Goal: Task Accomplishment & Management: Complete application form

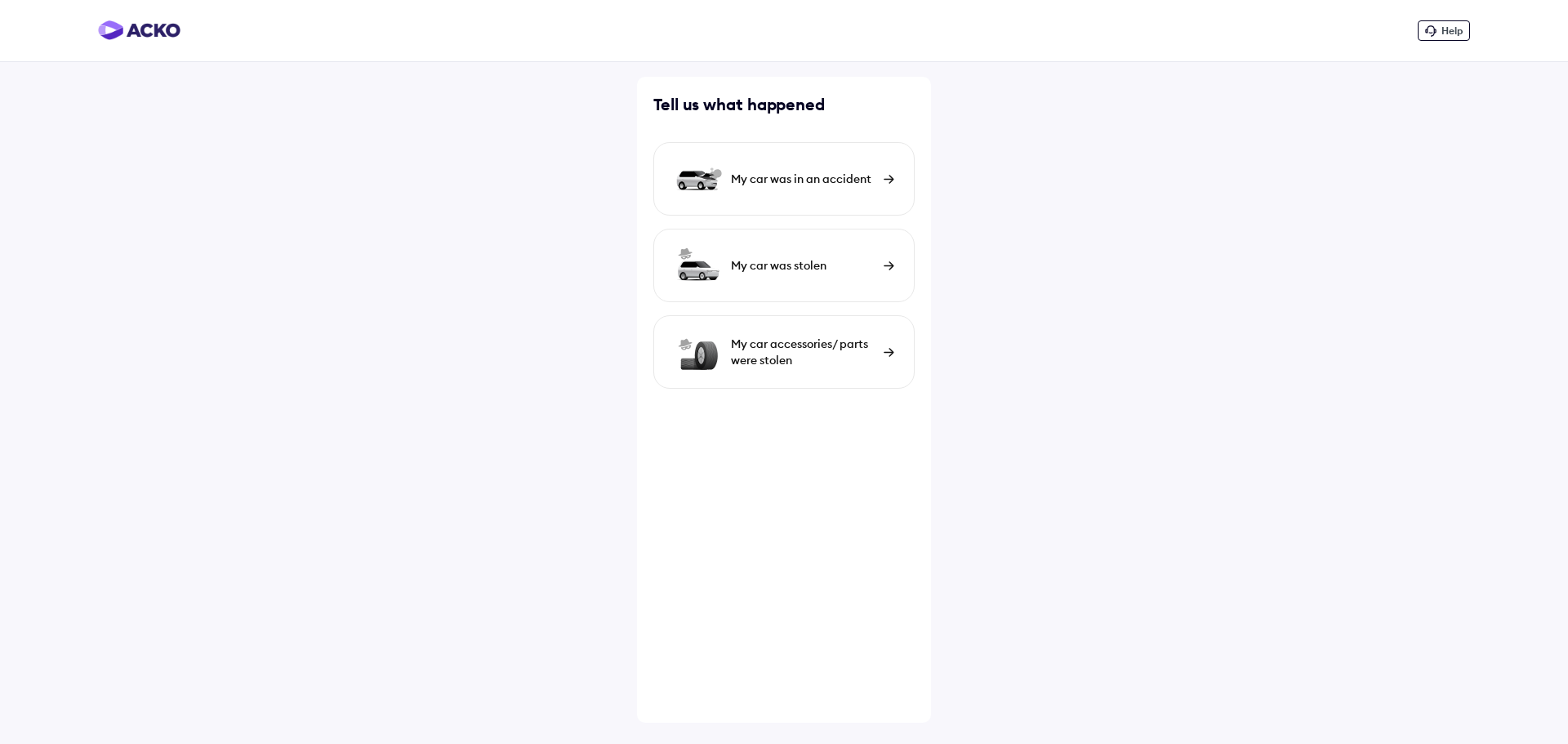
click at [808, 171] on div "My car was in an accident" at bounding box center [803, 179] width 144 height 16
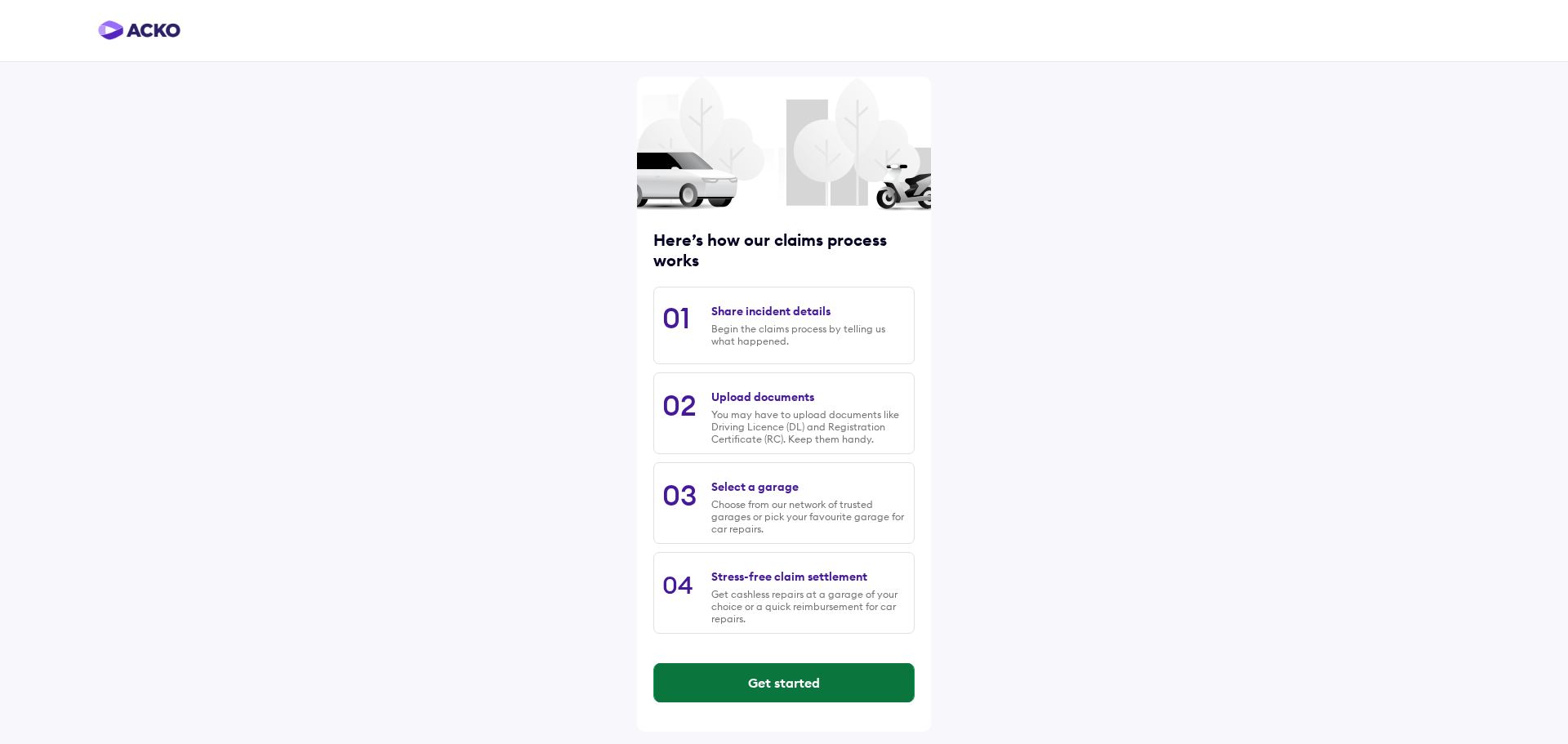
click at [884, 680] on button "Get started" at bounding box center [784, 683] width 260 height 39
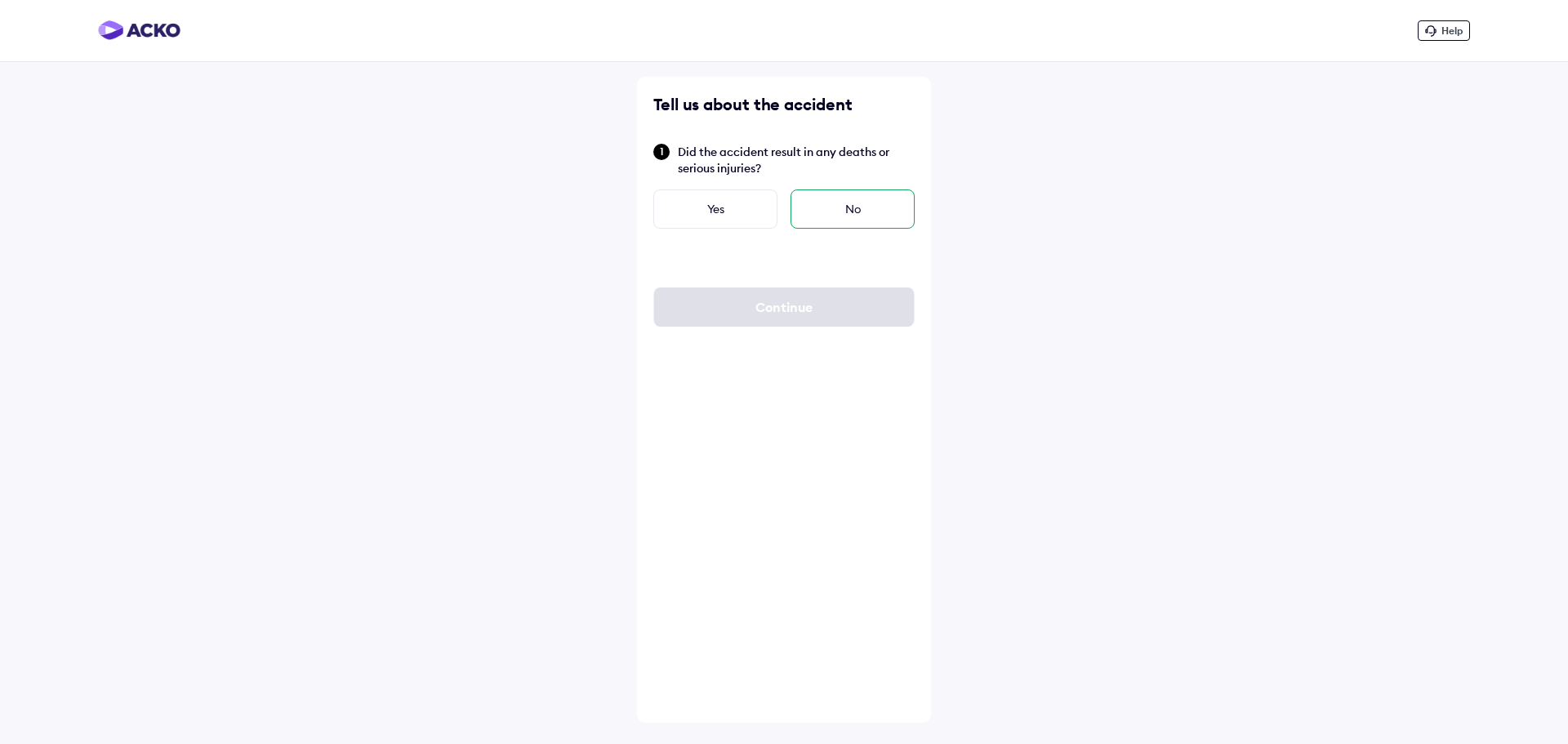
click at [862, 198] on div "No" at bounding box center [852, 209] width 124 height 39
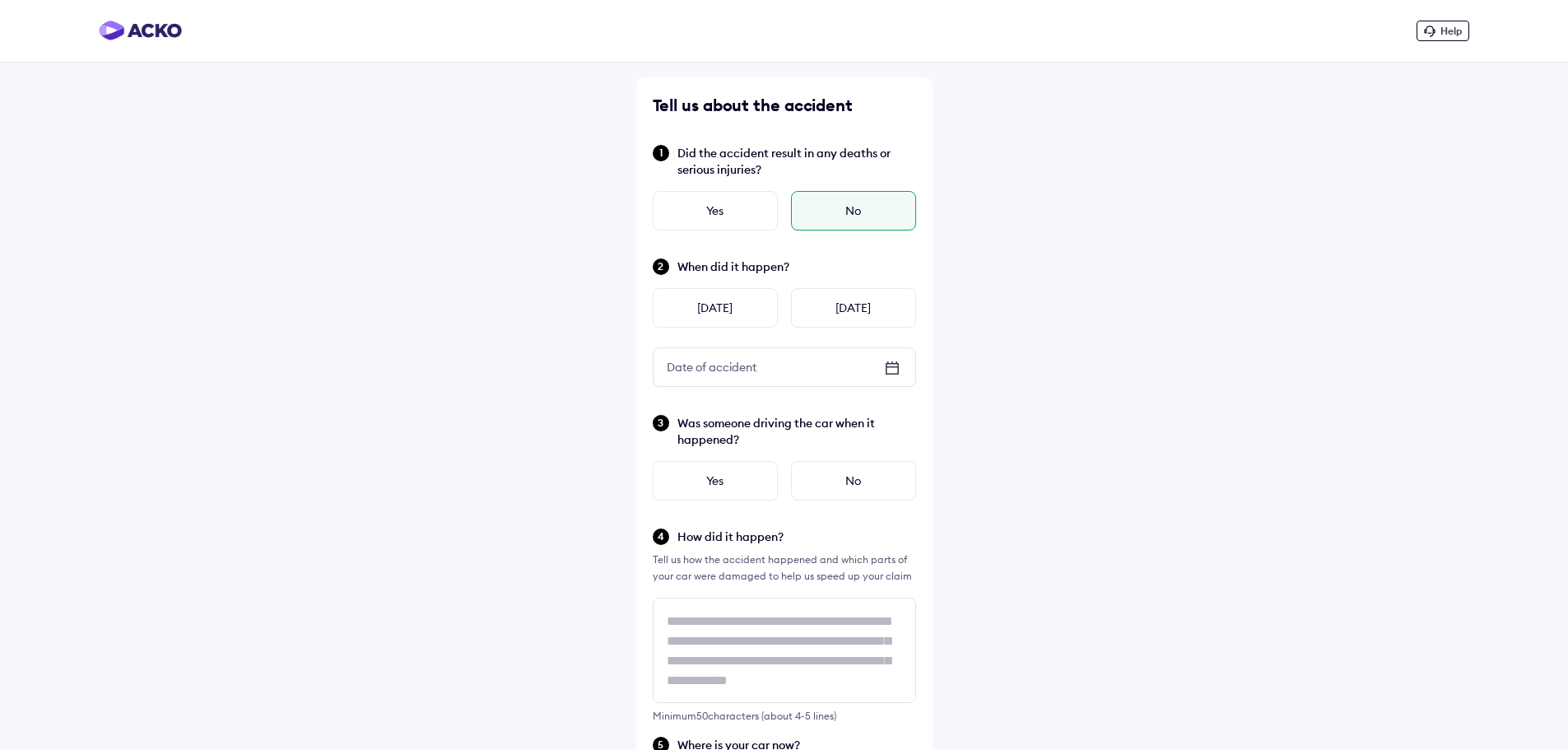
click at [896, 370] on icon at bounding box center [892, 368] width 20 height 20
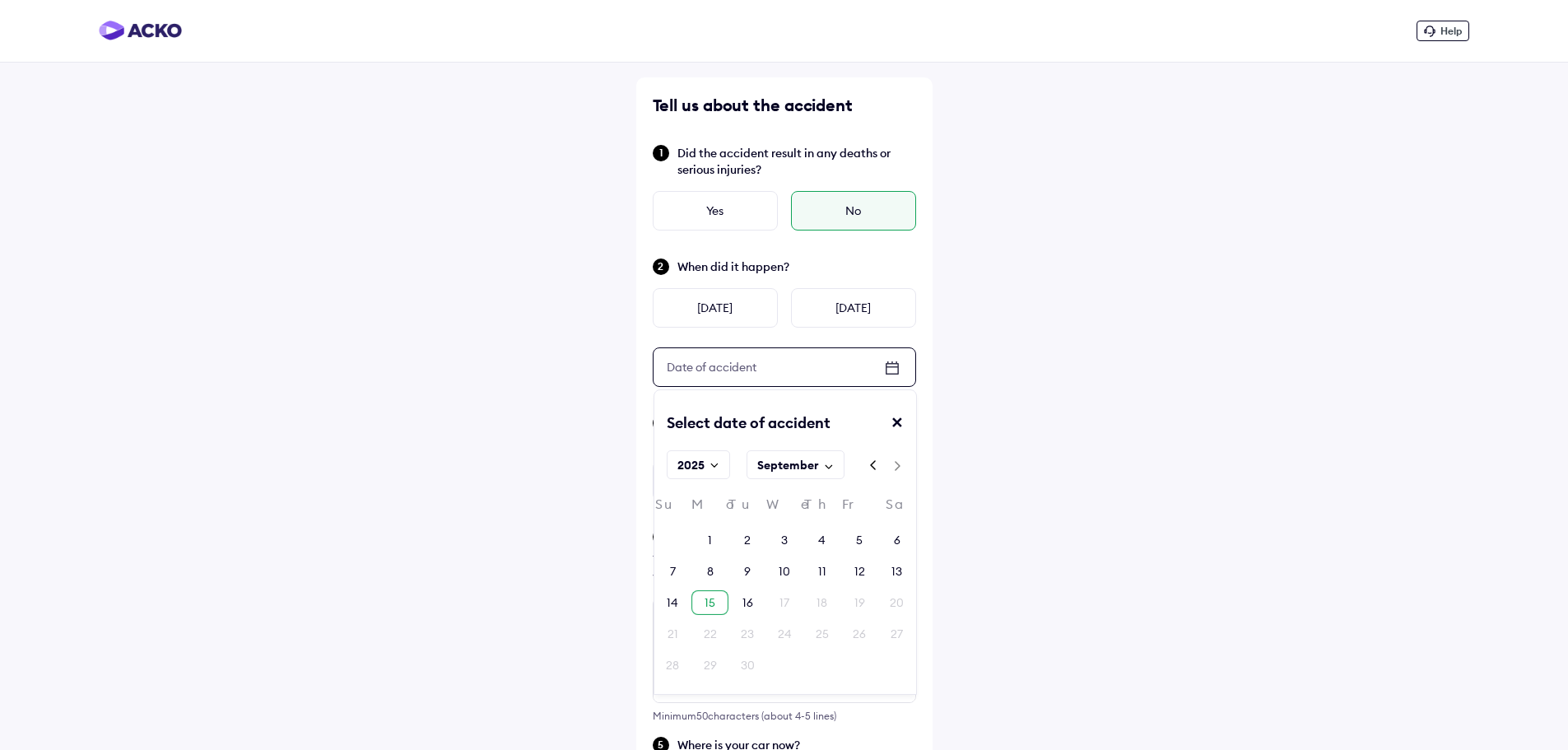
click at [724, 604] on div "15" at bounding box center [710, 603] width 37 height 25
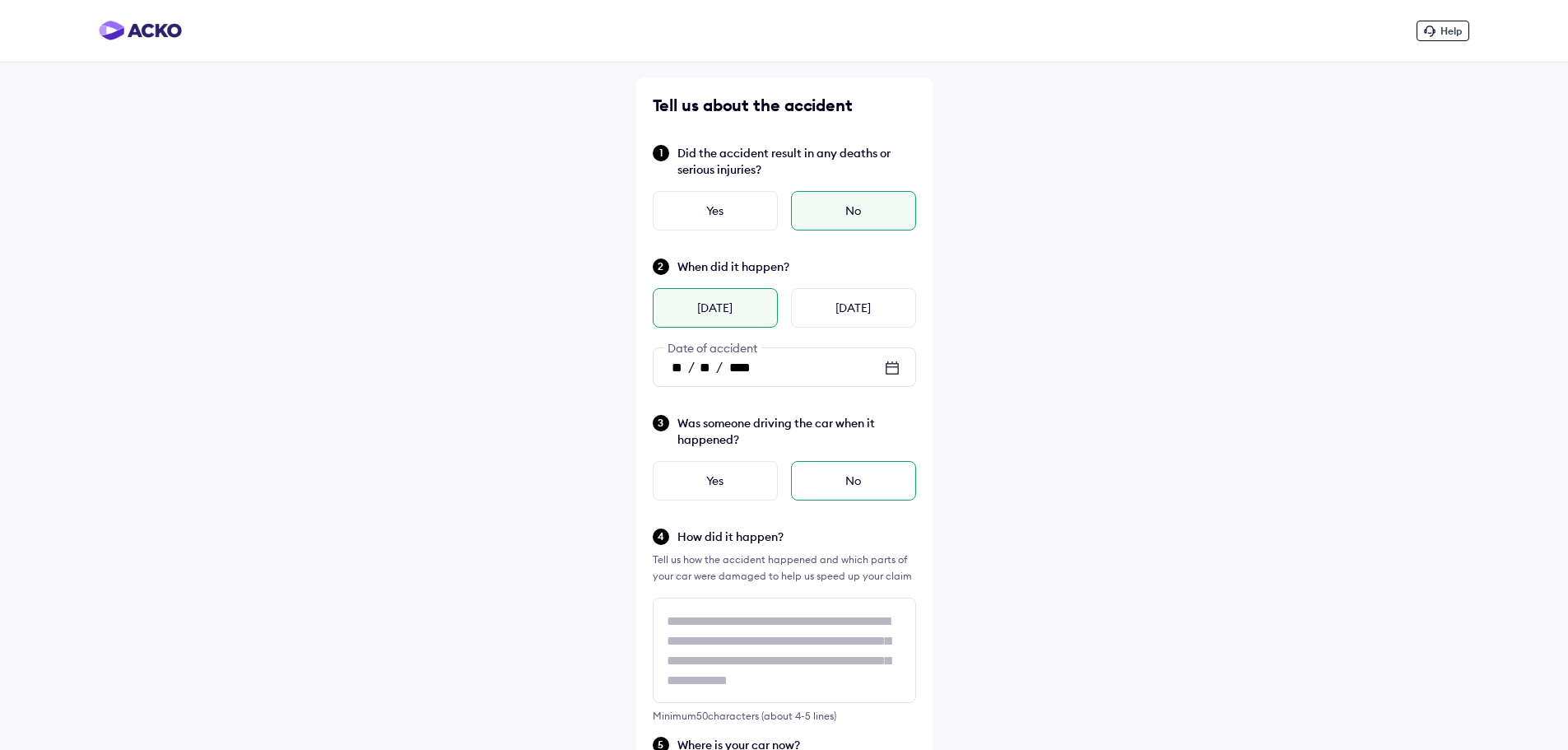
click at [853, 489] on div "No" at bounding box center [853, 481] width 125 height 40
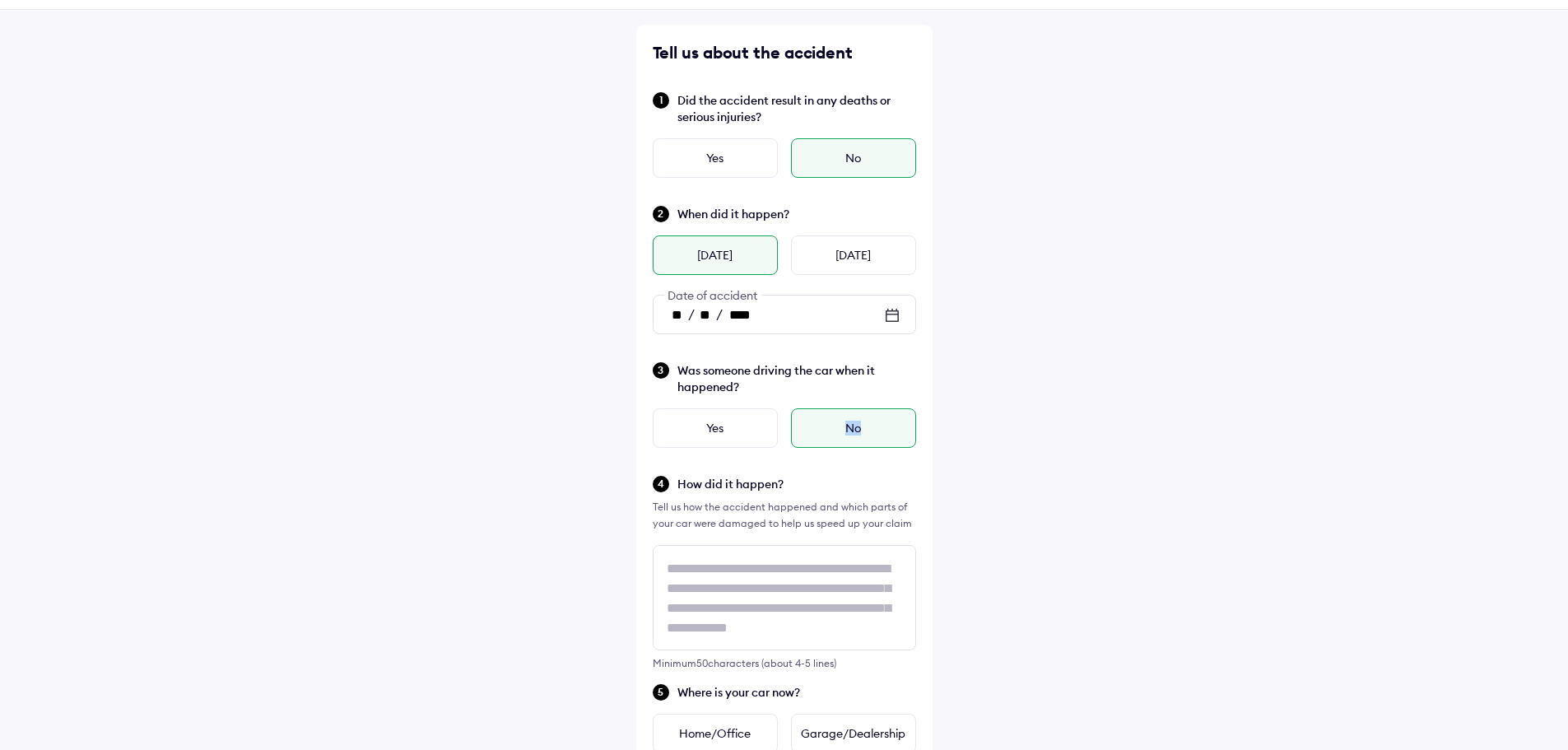
scroll to position [330, 0]
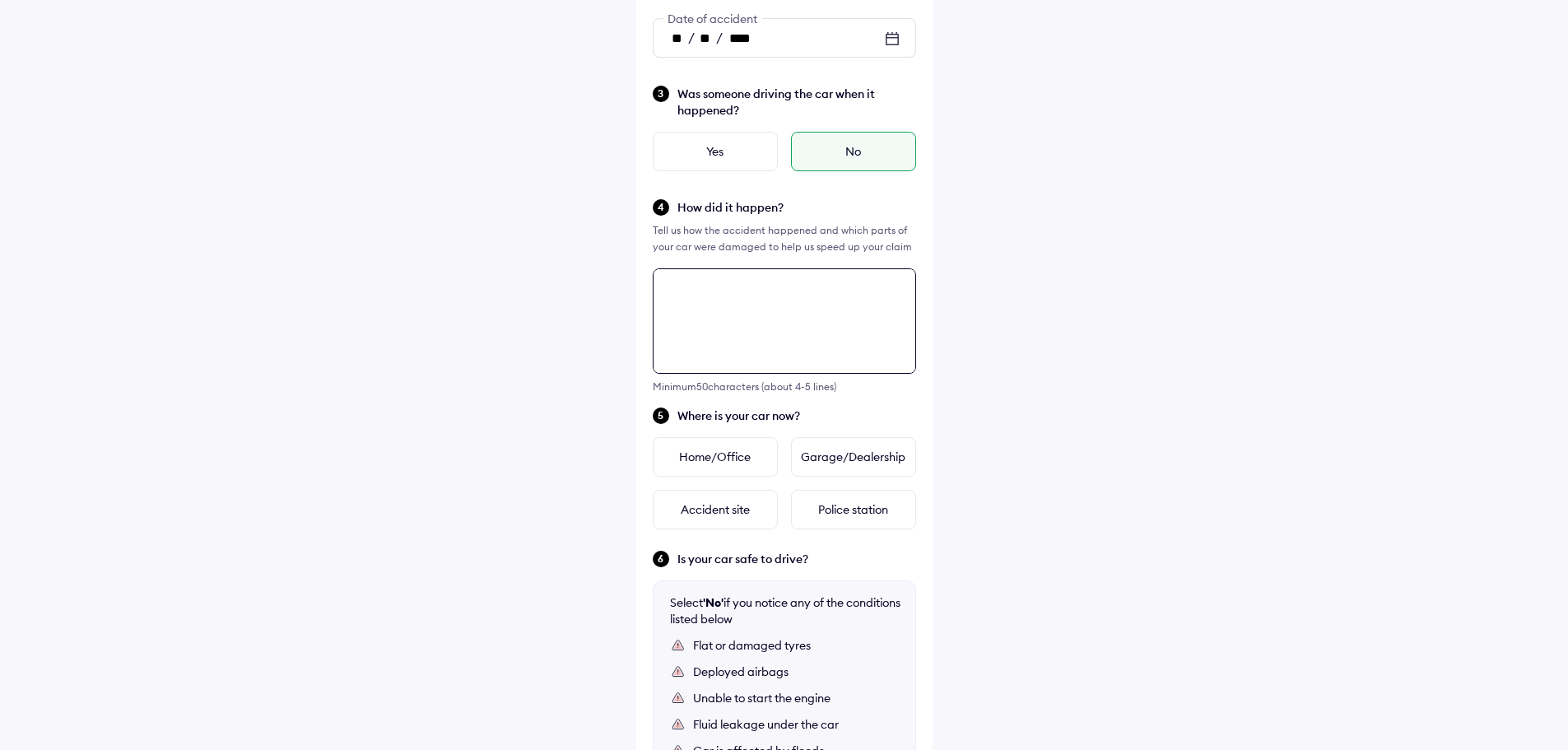
click at [715, 320] on textarea at bounding box center [784, 321] width 264 height 106
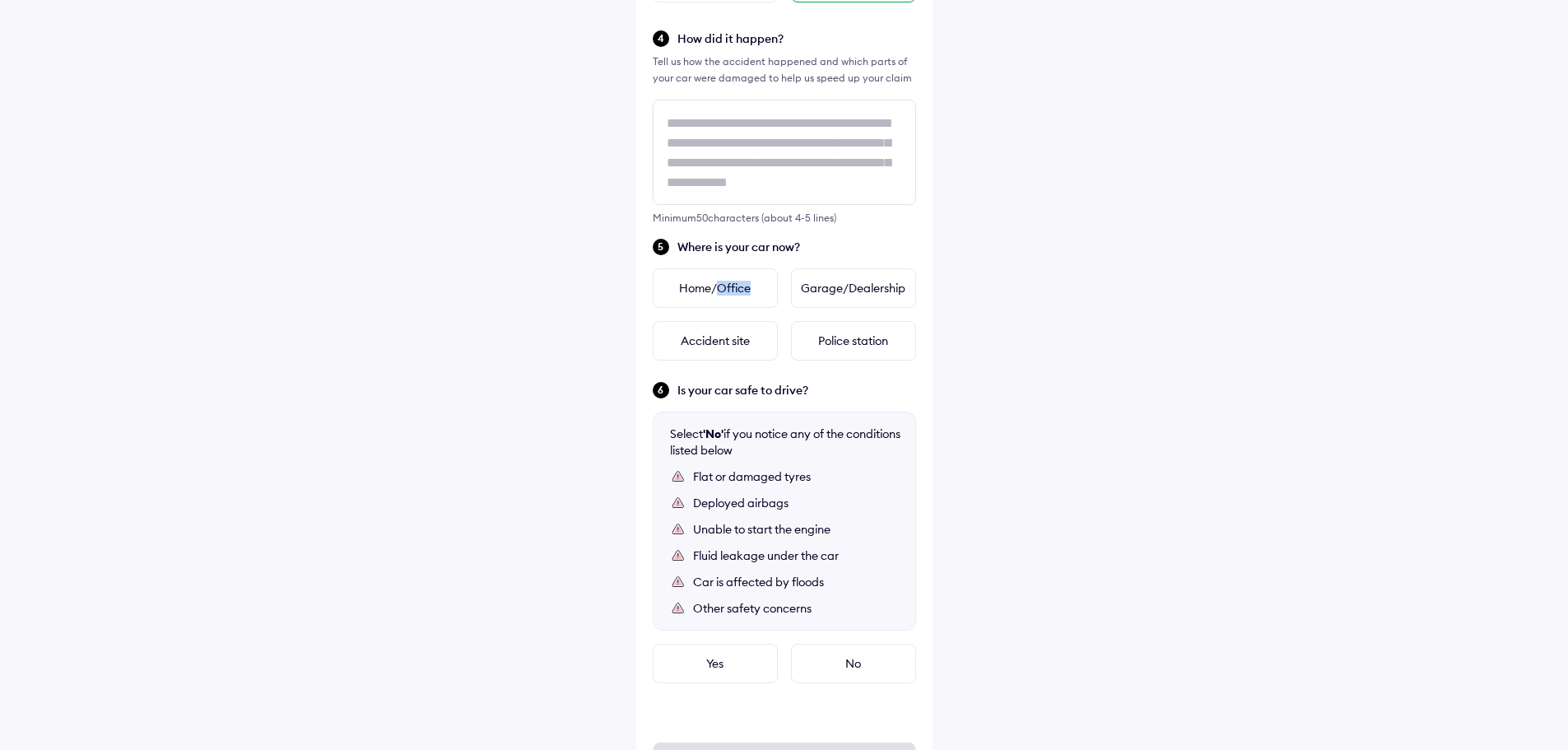
click at [715, 320] on div "Home/Office Garage/Dealership Accident site Police station" at bounding box center [784, 315] width 264 height 93
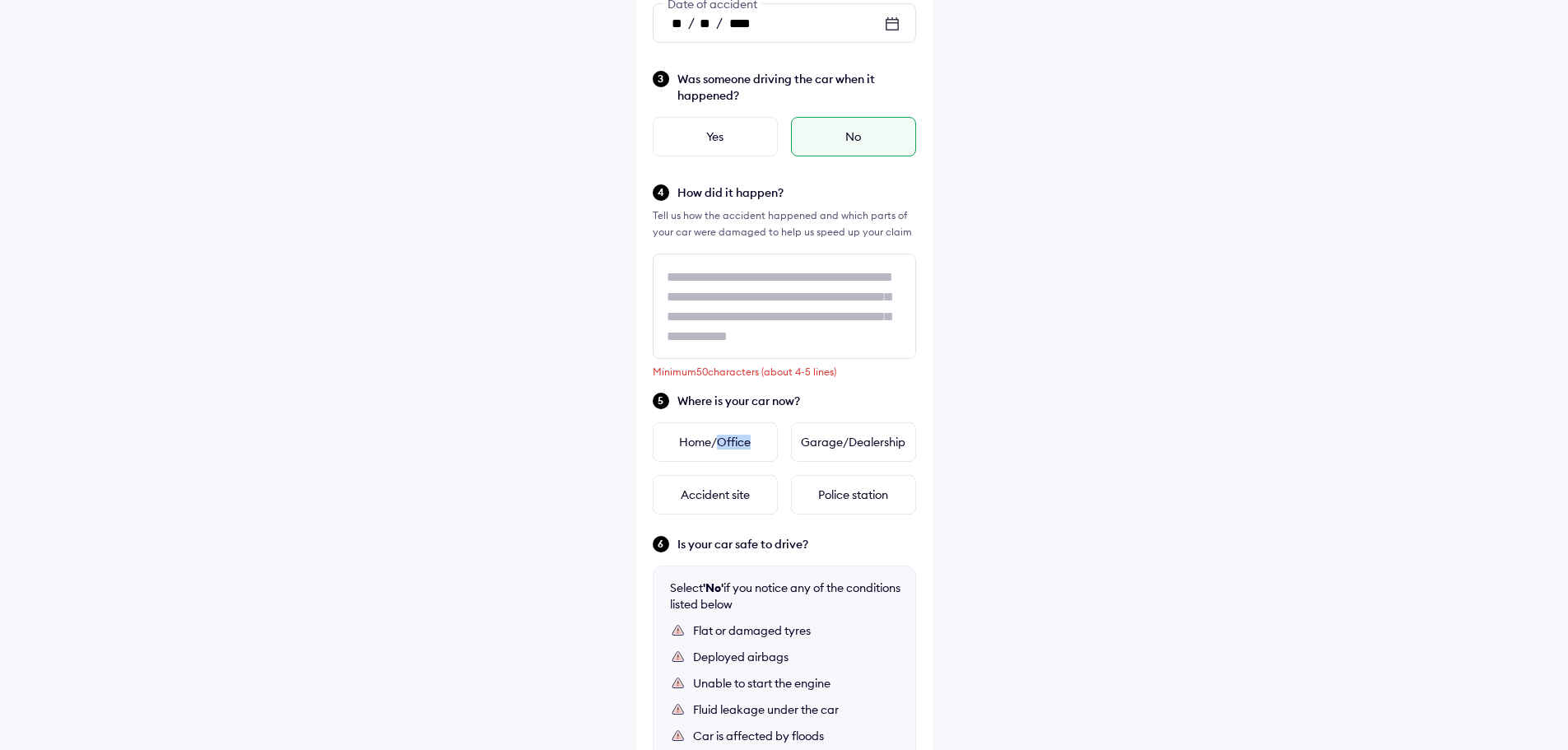
scroll to position [333, 0]
